Goal: Transaction & Acquisition: Purchase product/service

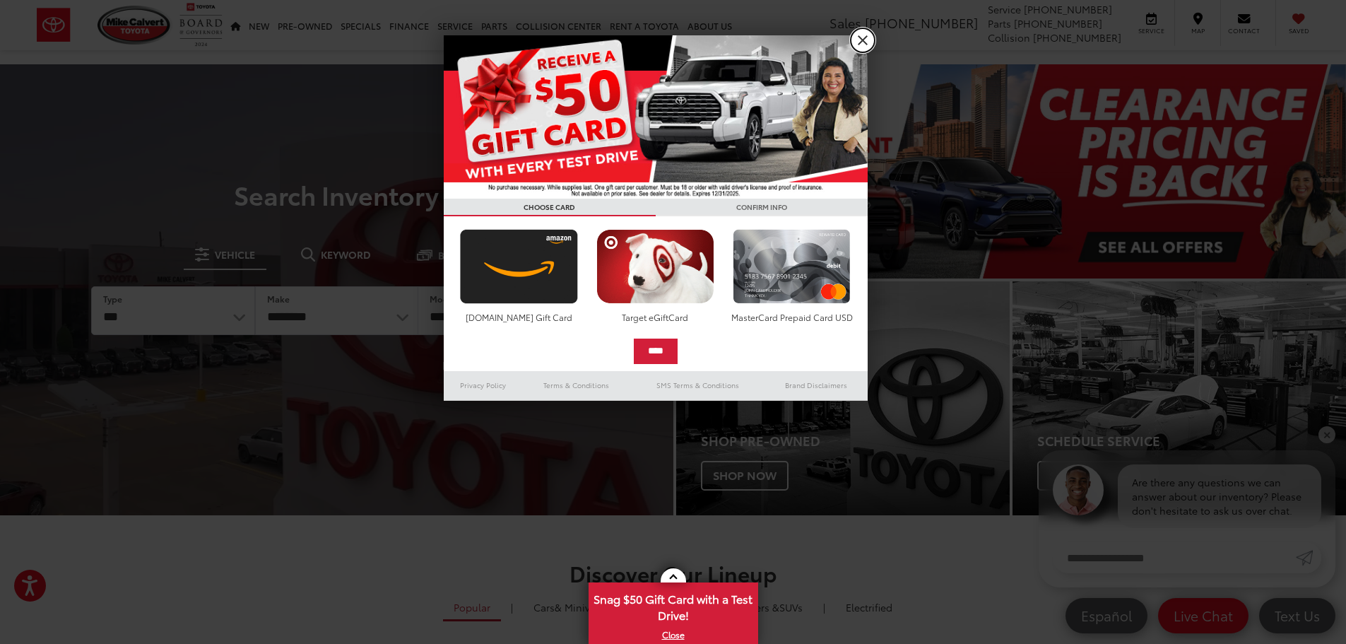
click at [865, 36] on link "X" at bounding box center [862, 40] width 24 height 24
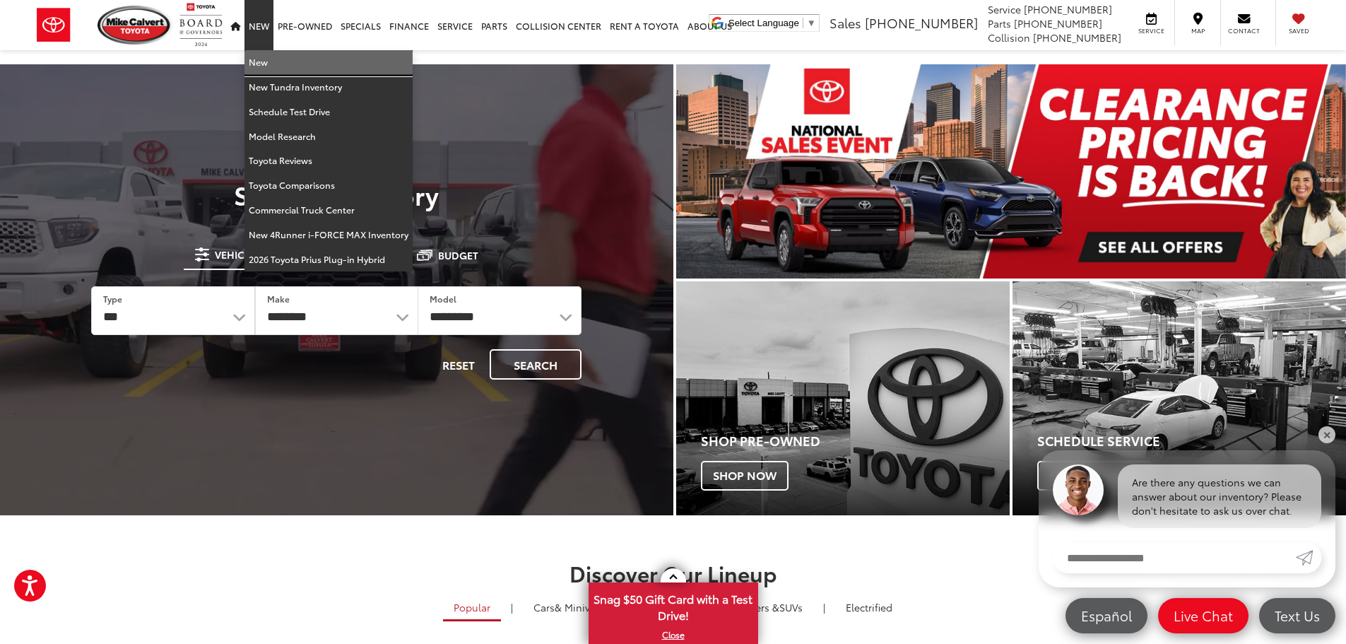
click at [264, 66] on link "New" at bounding box center [328, 62] width 168 height 25
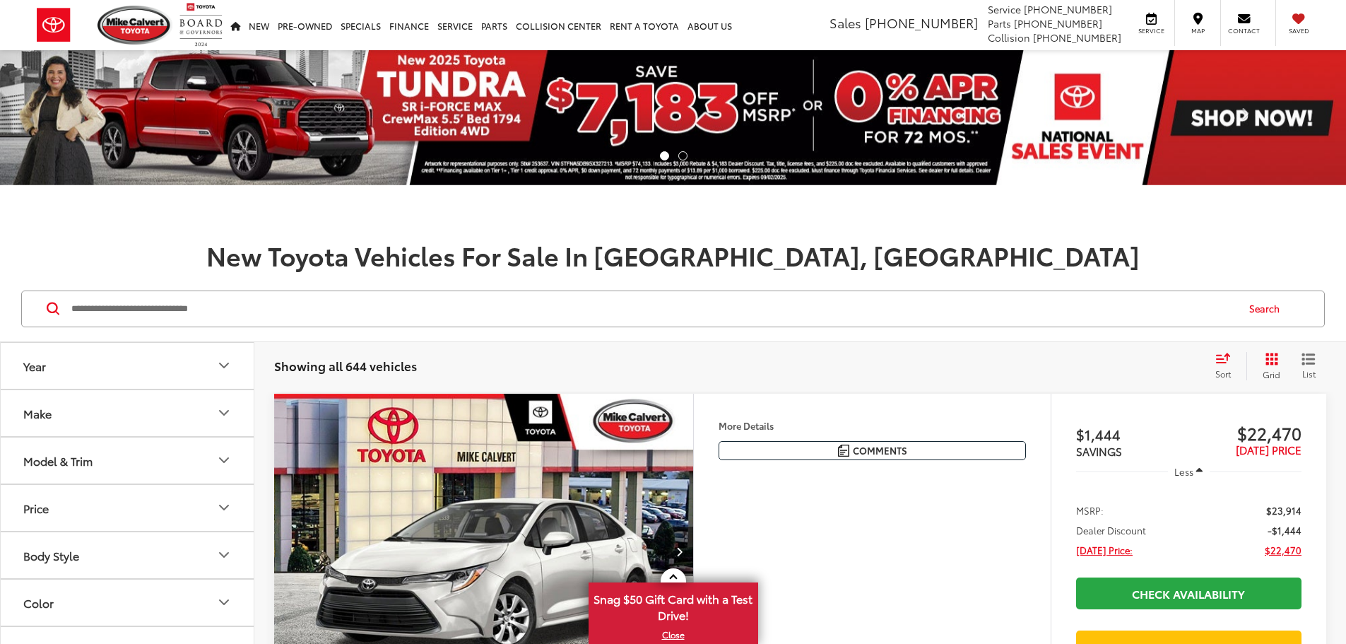
scroll to position [212, 0]
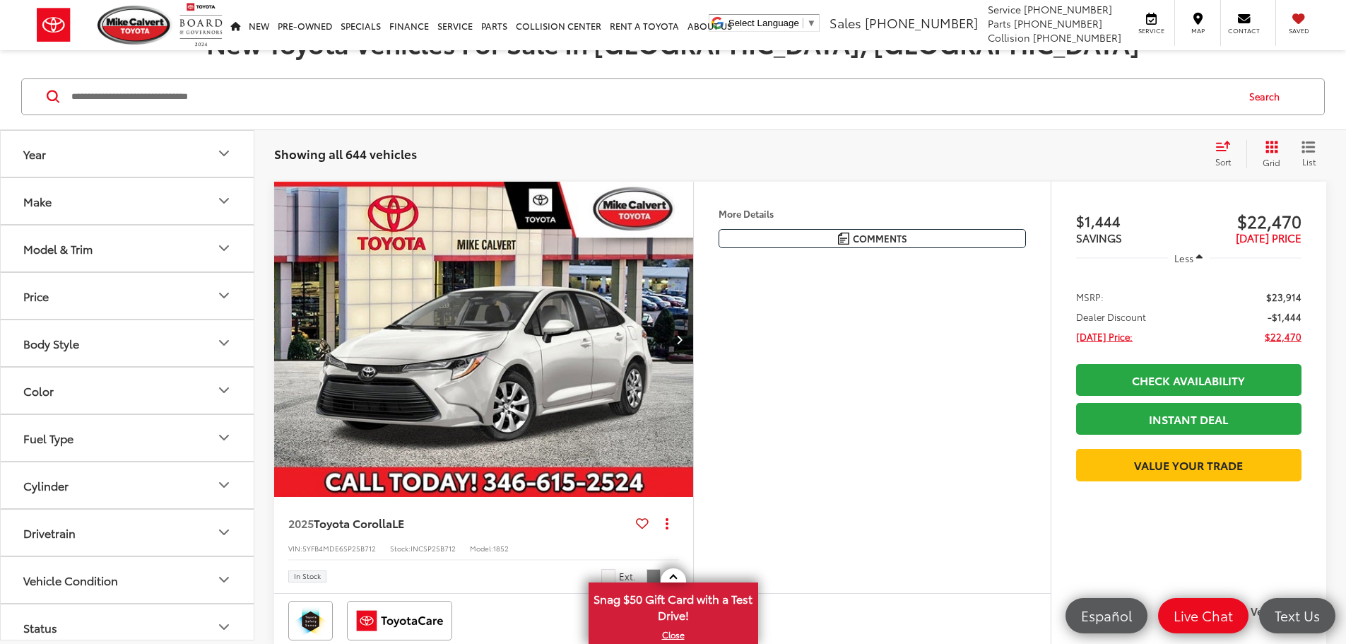
click at [226, 151] on icon "Year" at bounding box center [223, 153] width 17 height 17
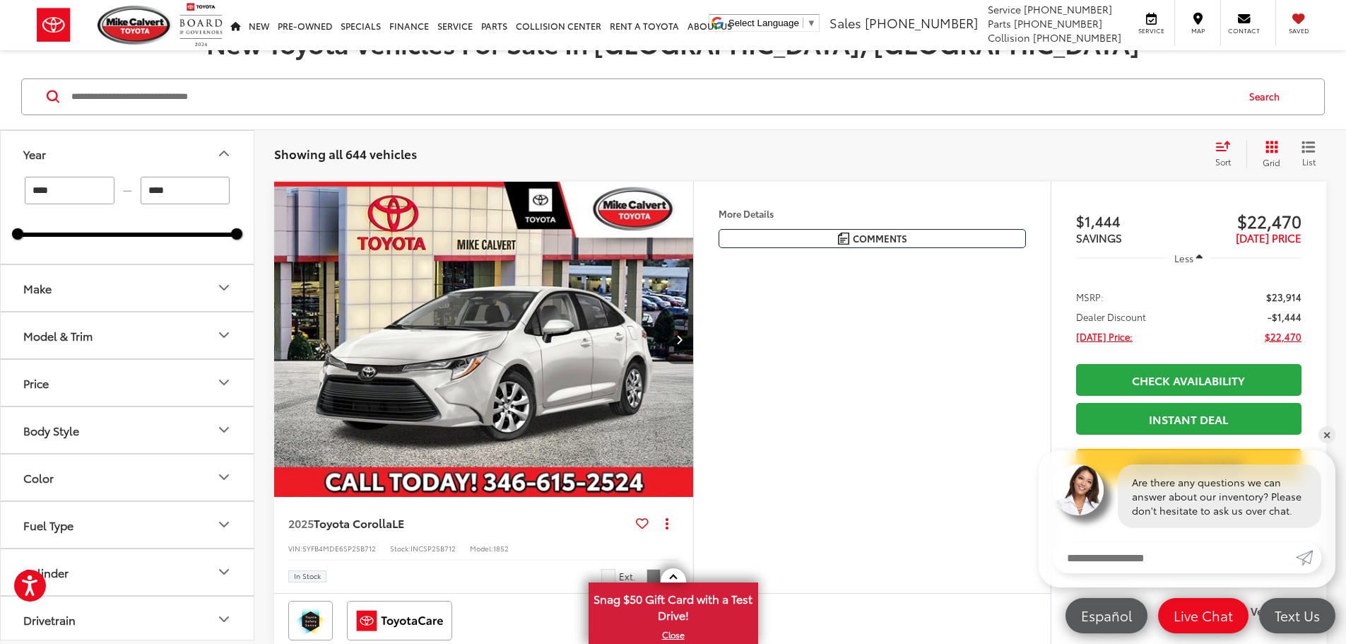
click at [226, 151] on icon "Year" at bounding box center [223, 153] width 17 height 17
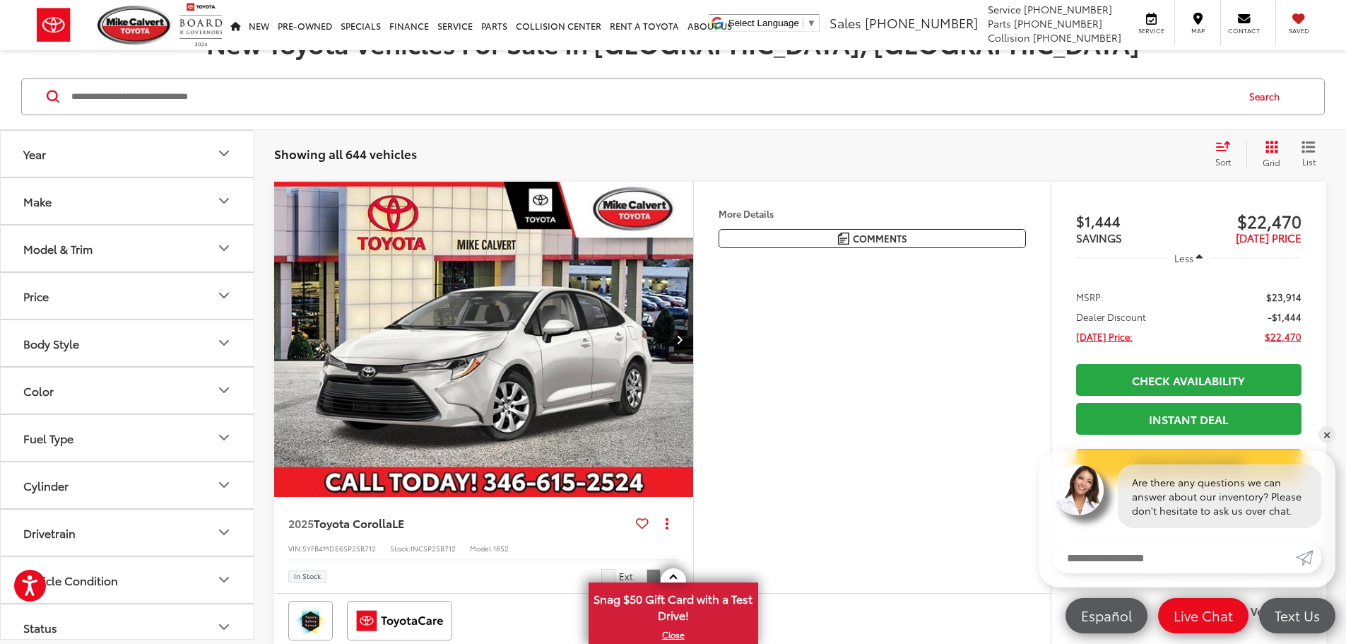
scroll to position [211, 0]
click at [228, 201] on icon "Make" at bounding box center [223, 201] width 17 height 17
click at [215, 248] on button "Model & Trim" at bounding box center [128, 249] width 254 height 46
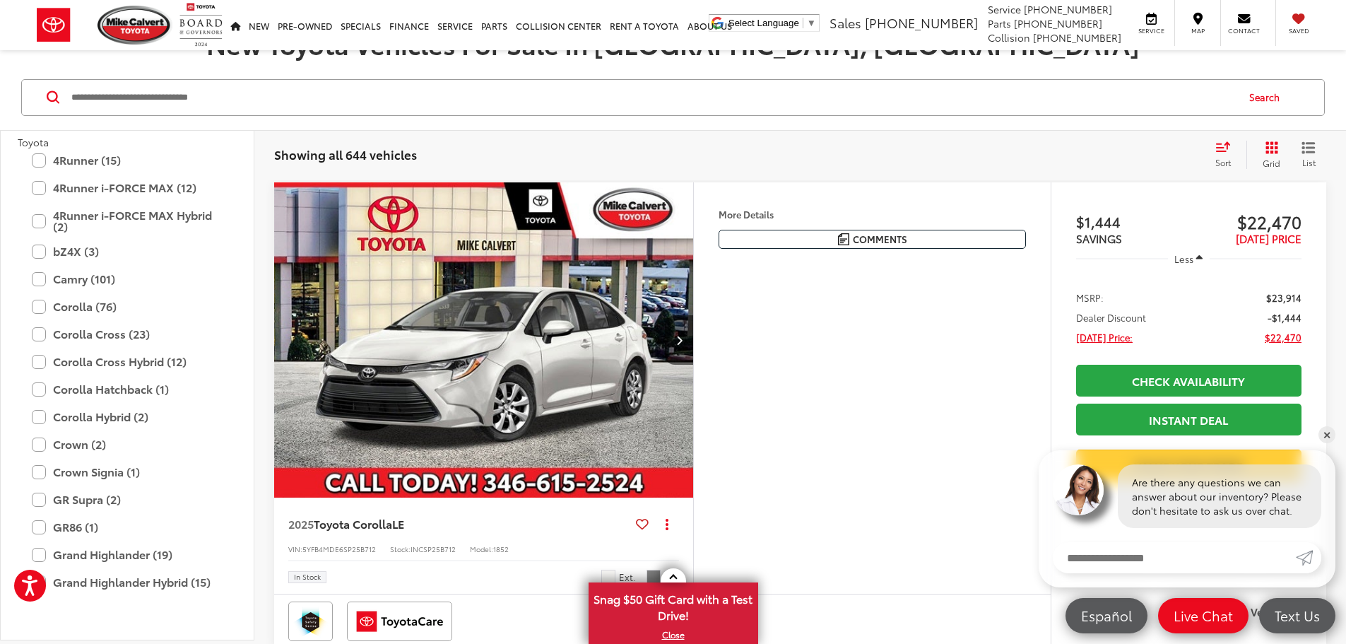
scroll to position [141, 0]
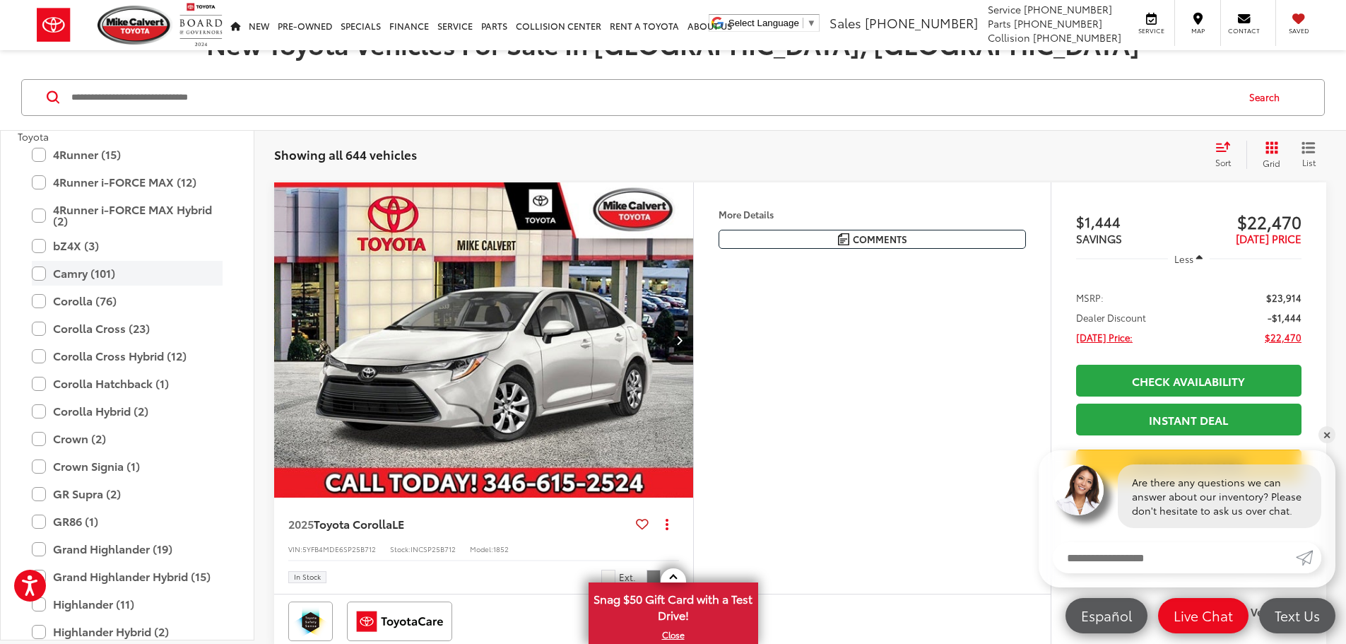
click at [98, 278] on label "Camry (101)" at bounding box center [127, 273] width 191 height 25
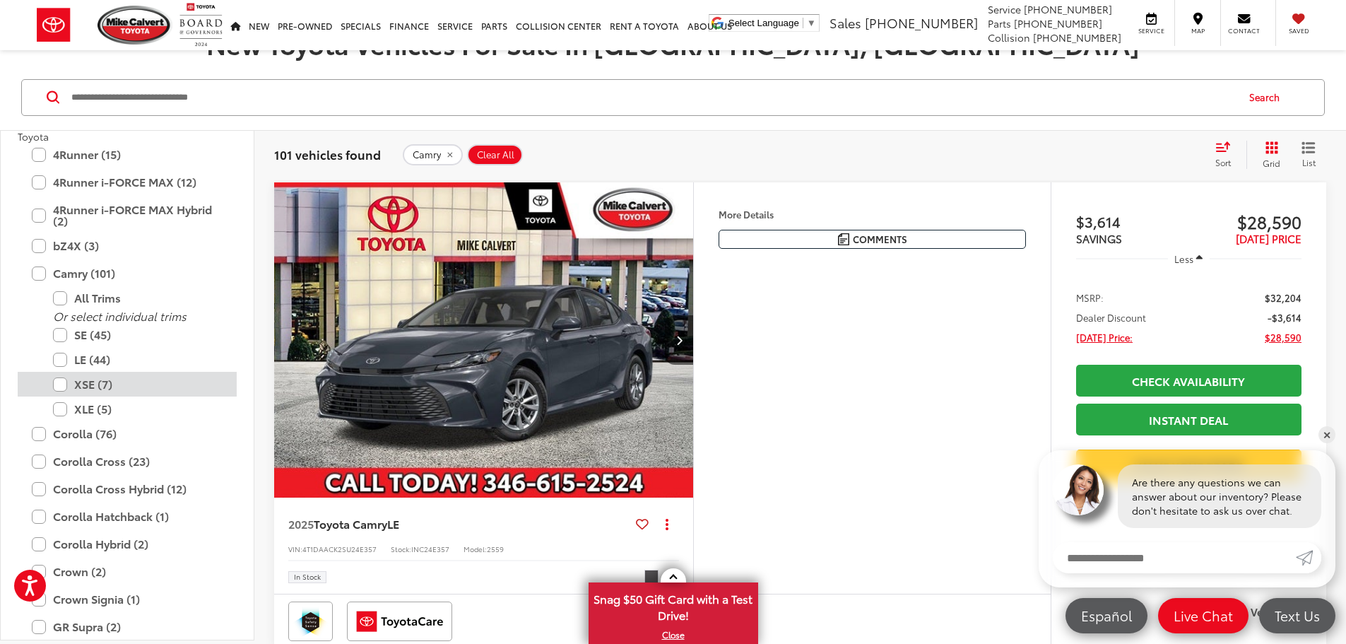
click at [62, 384] on label "XSE (7)" at bounding box center [138, 384] width 170 height 25
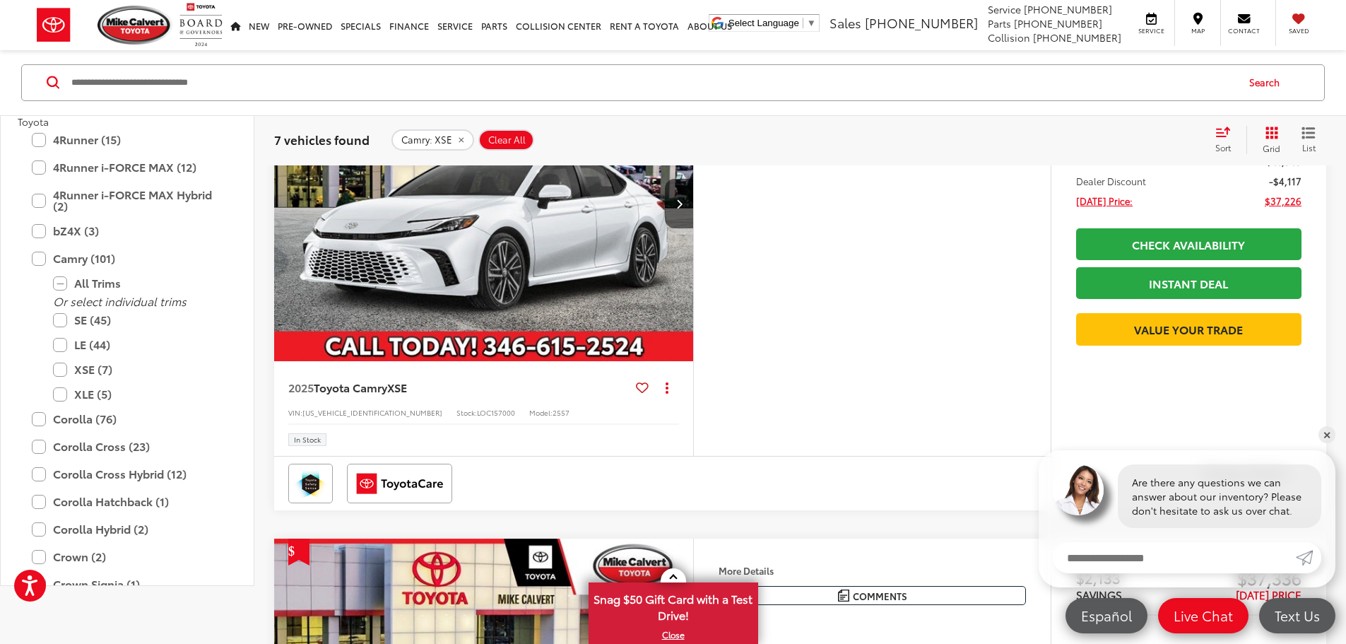
scroll to position [141, 0]
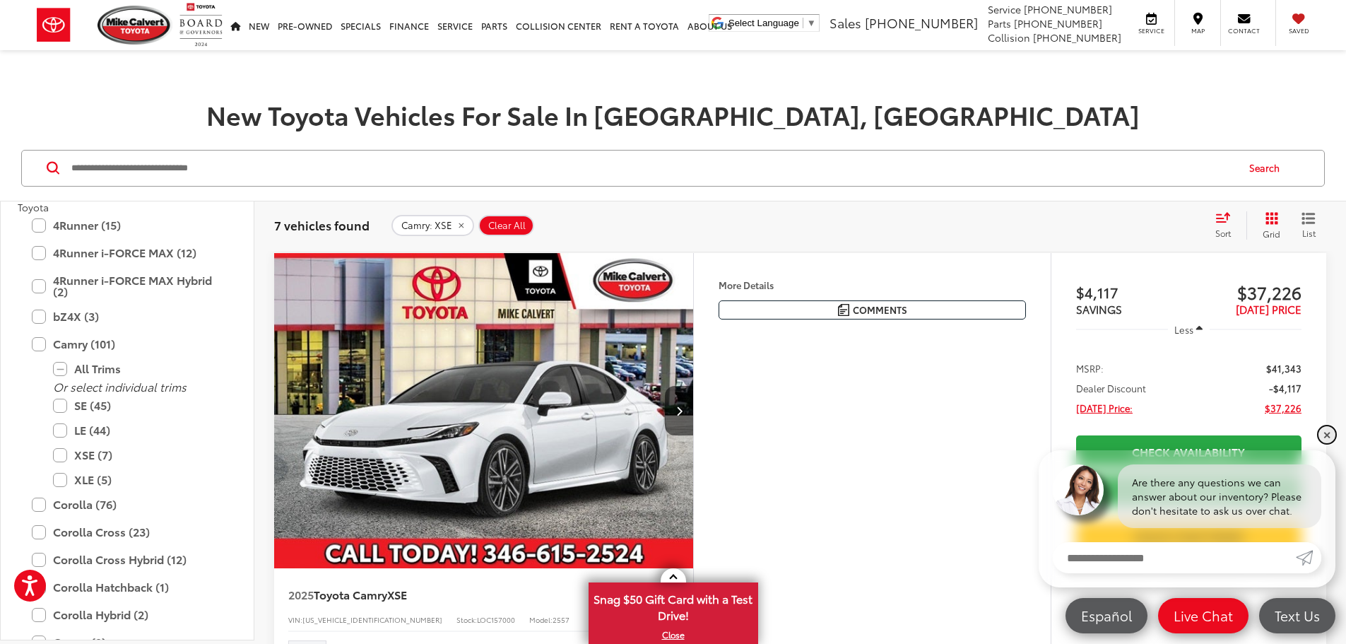
click at [1328, 432] on link "✕" at bounding box center [1326, 434] width 17 height 17
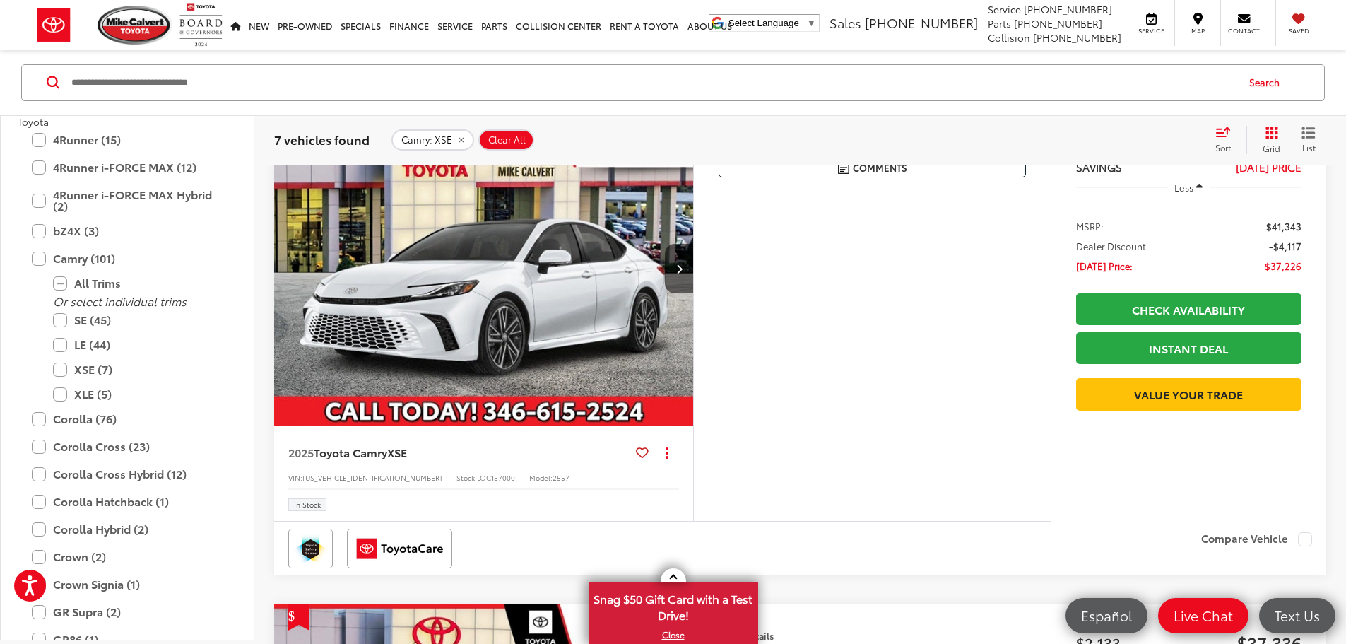
scroll to position [353, 0]
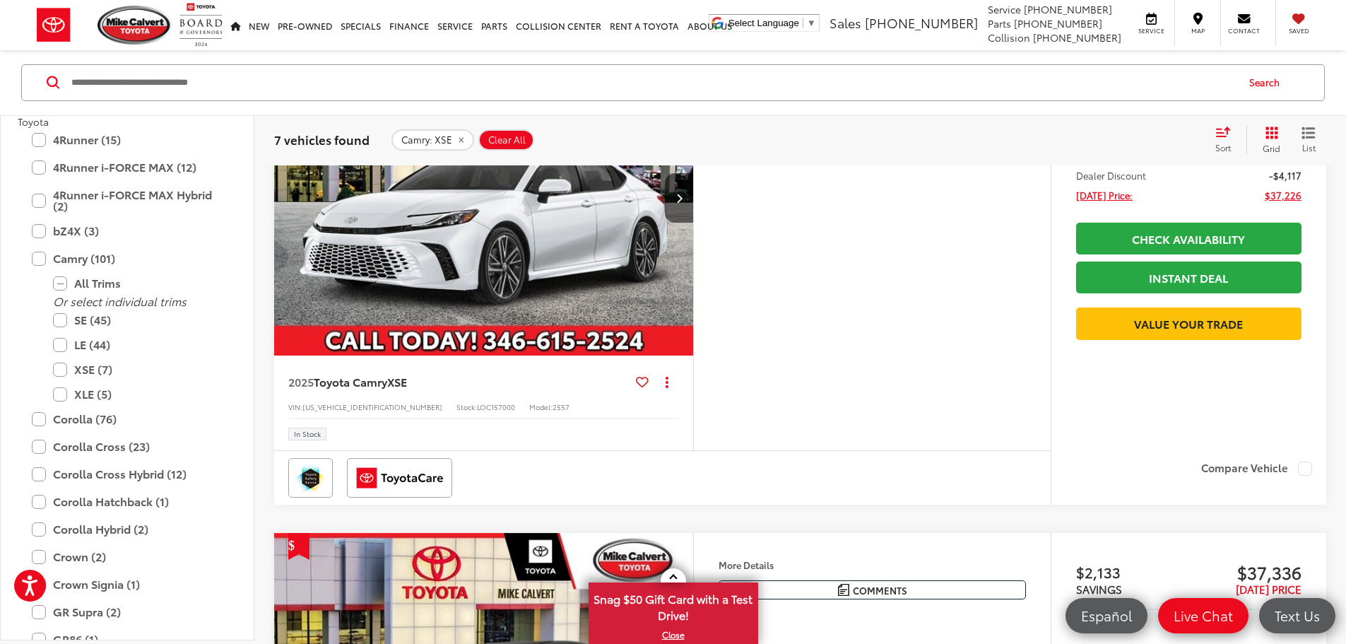
click at [600, 356] on img "2025 Toyota Camry XSE 0" at bounding box center [483, 198] width 421 height 316
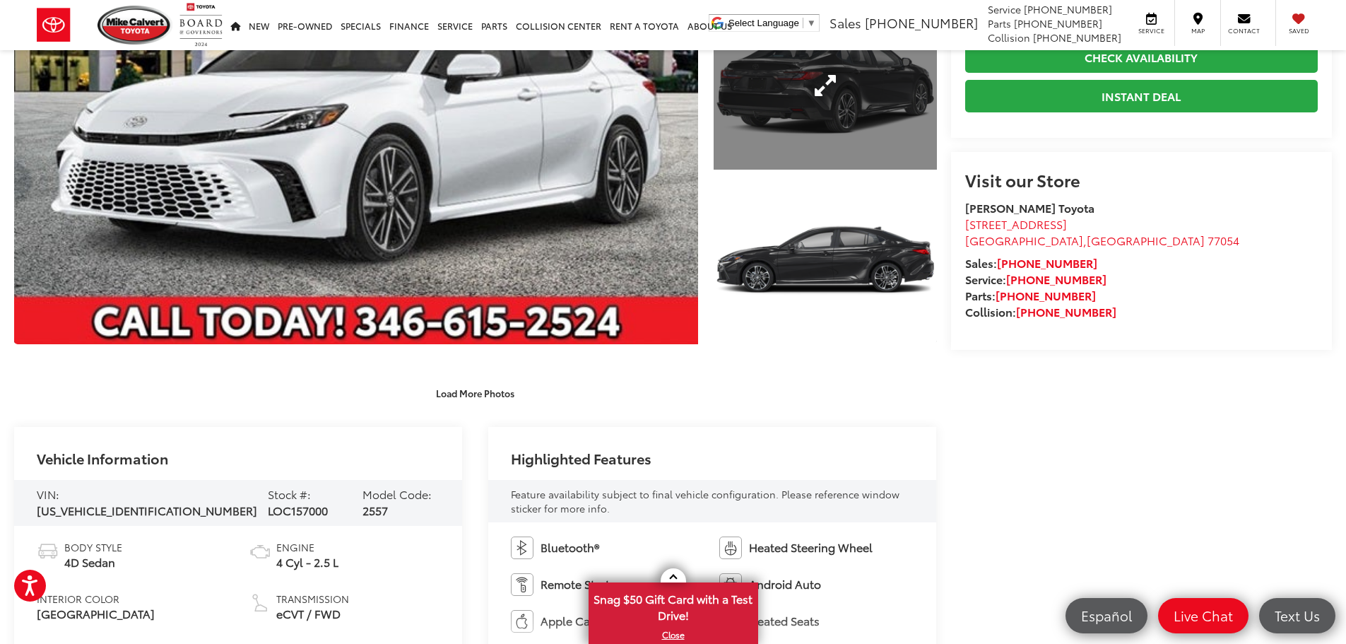
scroll to position [283, 0]
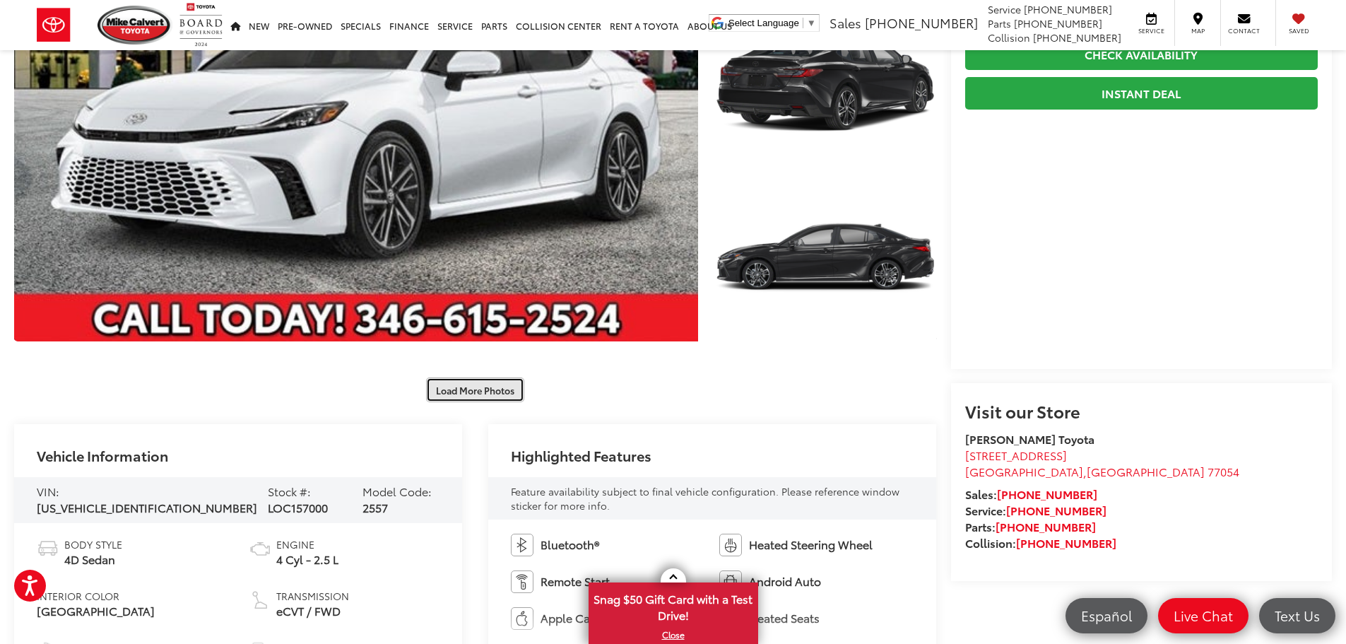
click at [487, 393] on button "Load More Photos" at bounding box center [475, 389] width 98 height 25
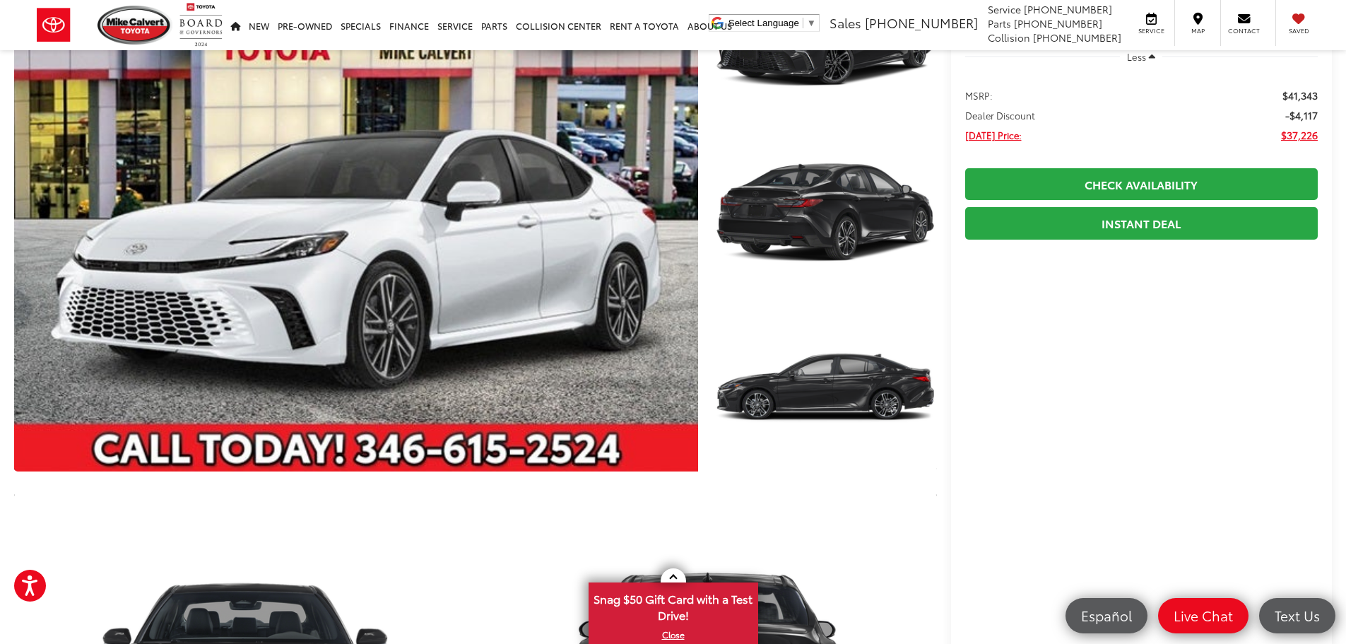
scroll to position [494, 0]
